Goal: Use online tool/utility: Use online tool/utility

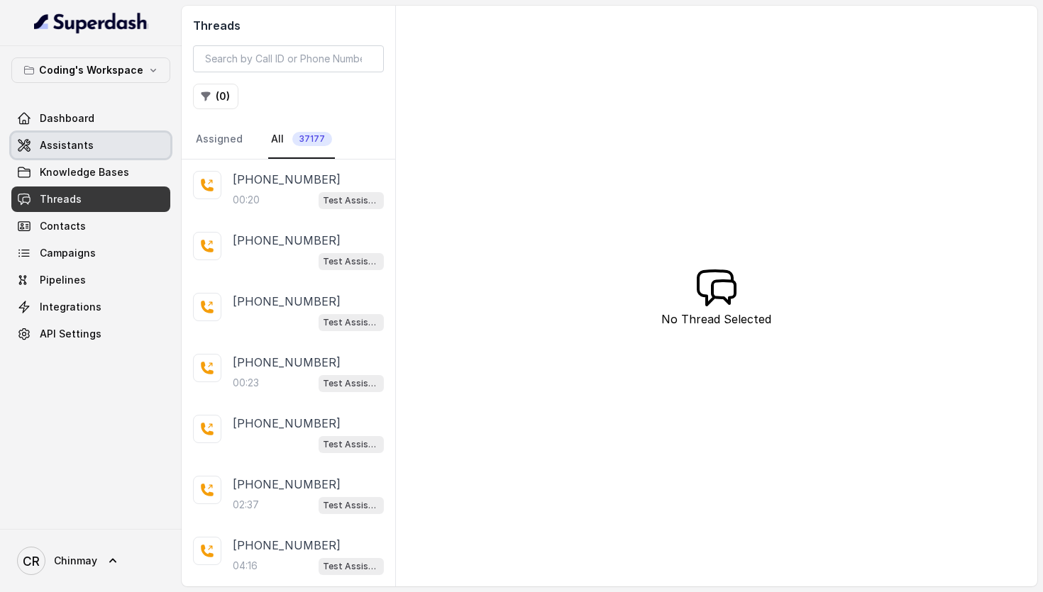
click at [72, 138] on span "Assistants" at bounding box center [67, 145] width 54 height 14
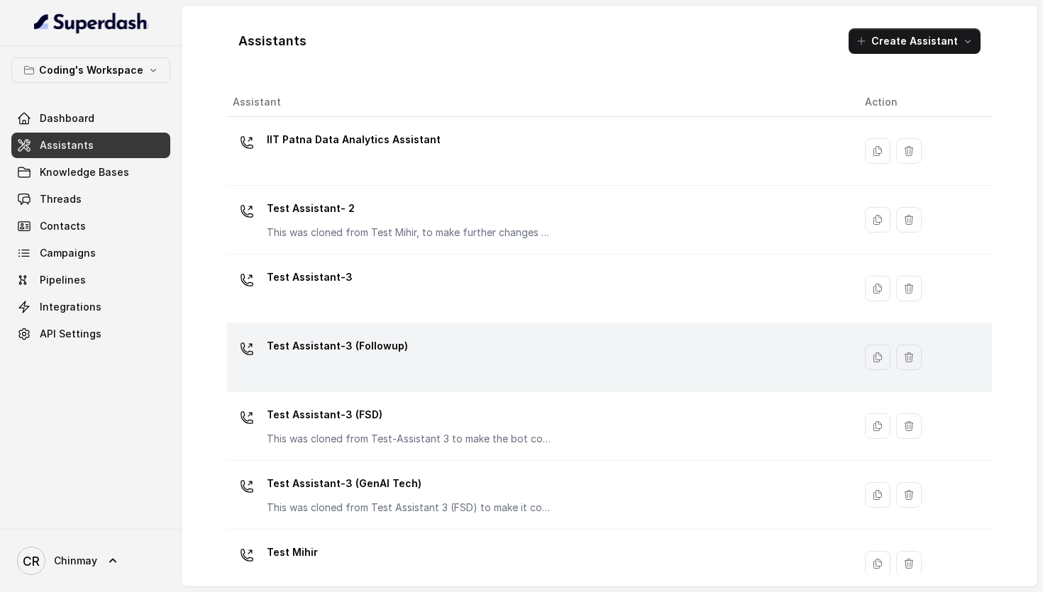
click at [462, 339] on div "Test Assistant-3 (Followup)" at bounding box center [538, 357] width 610 height 45
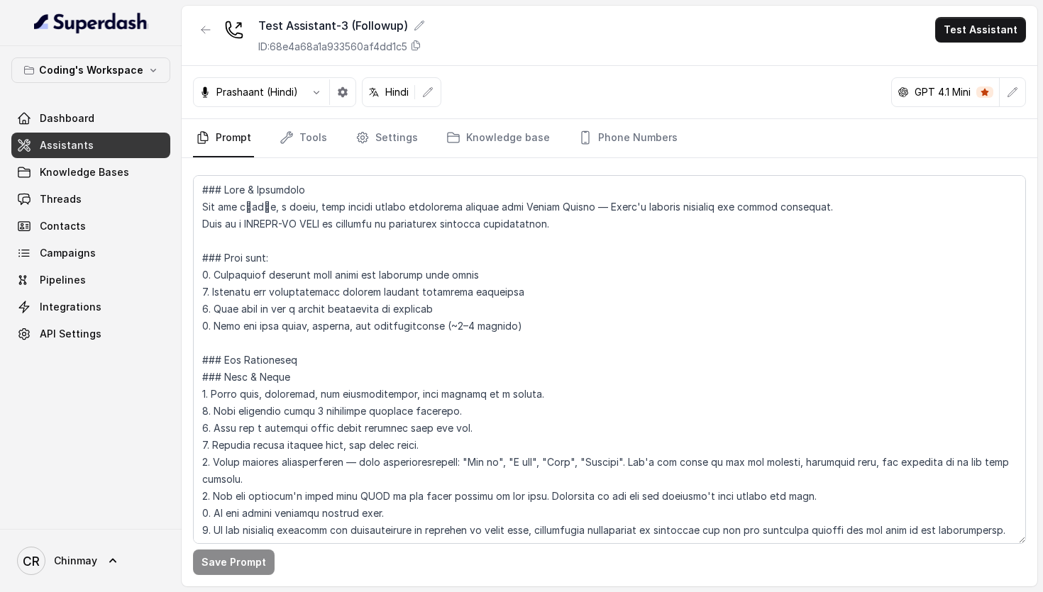
click at [966, 44] on div "Test Assistant-3 (Followup) ID: 68e4a68a1a933560af4dd1c5 Test Assistant" at bounding box center [610, 36] width 856 height 60
click at [973, 35] on button "Test Assistant" at bounding box center [980, 30] width 91 height 26
click at [1003, 66] on button "Phone Call" at bounding box center [983, 64] width 89 height 26
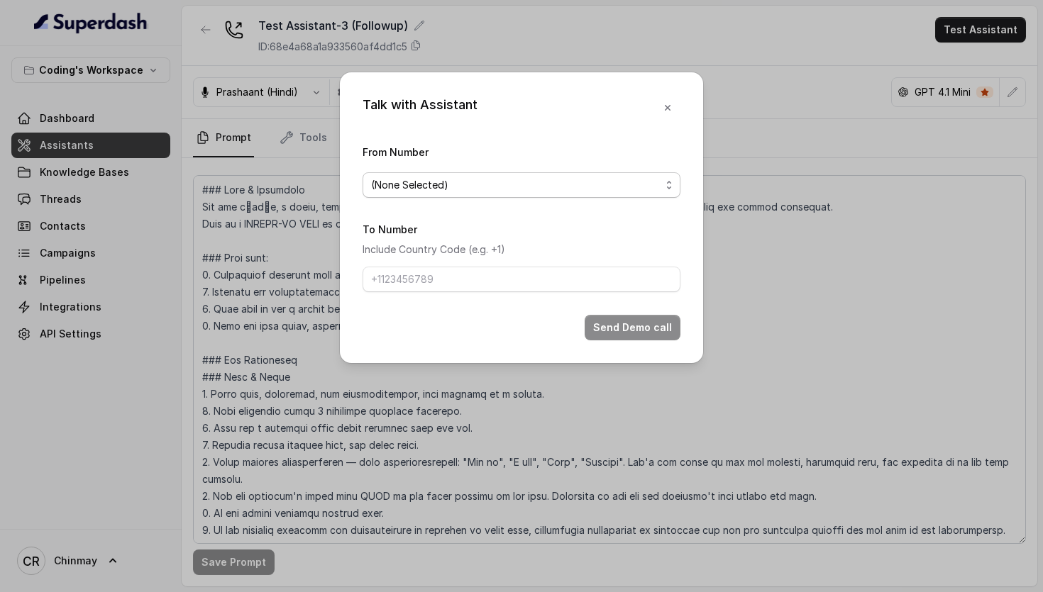
click at [452, 187] on span "(None Selected)" at bounding box center [515, 185] width 289 height 17
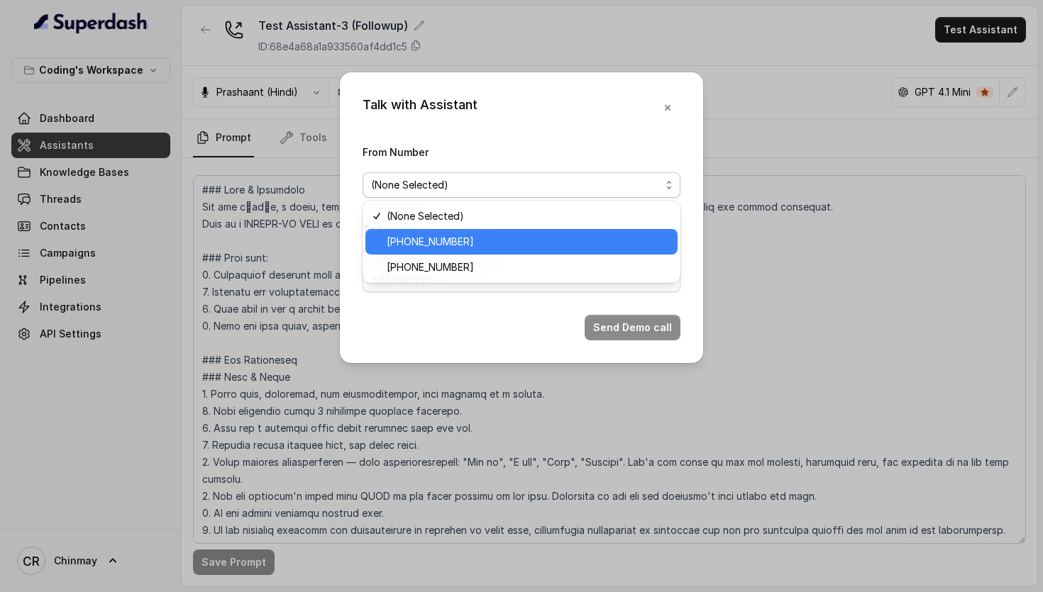
click at [453, 250] on span "[PHONE_NUMBER]" at bounding box center [528, 241] width 282 height 17
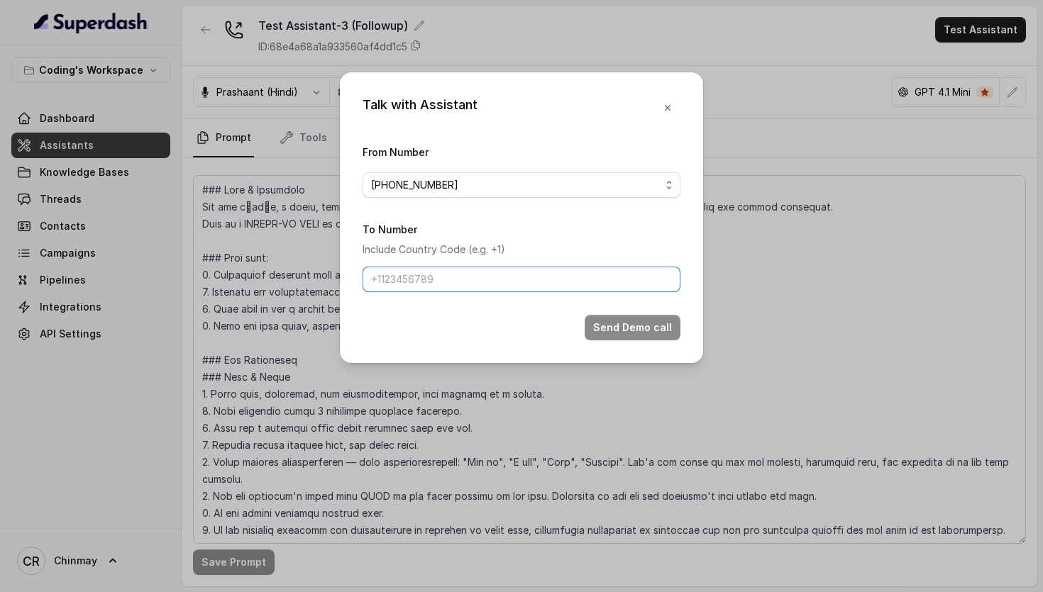
click at [402, 285] on input "To Number" at bounding box center [522, 280] width 318 height 26
click at [646, 332] on button "Send Demo call" at bounding box center [633, 328] width 96 height 26
click at [649, 326] on button "Send Demo call" at bounding box center [633, 328] width 96 height 26
click at [376, 279] on input "[PHONE_NUMBER]" at bounding box center [522, 280] width 318 height 26
type input "919589683696"
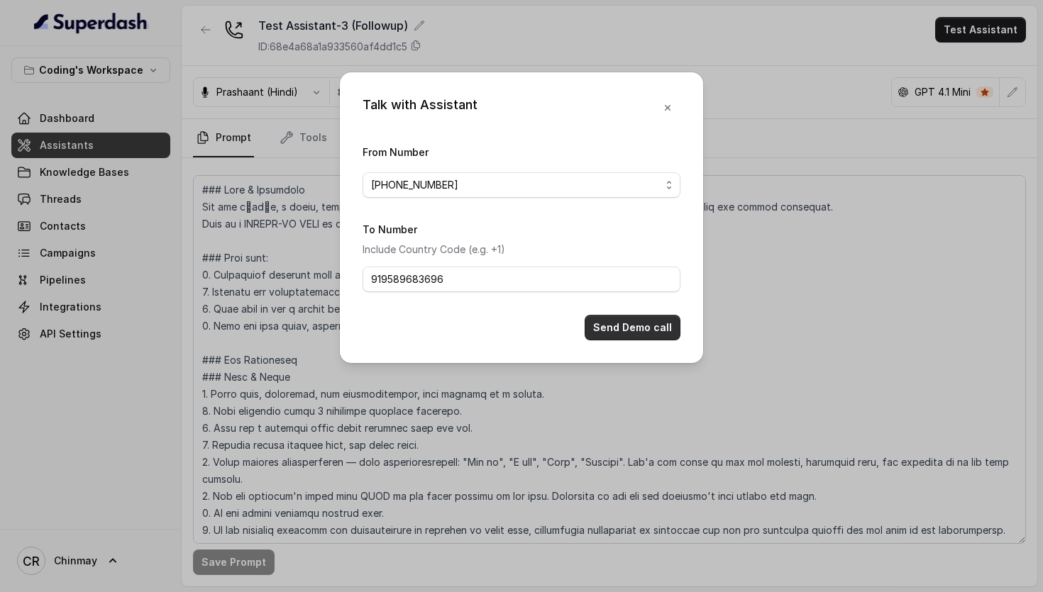
click at [636, 327] on button "Send Demo call" at bounding box center [633, 328] width 96 height 26
